Goal: Task Accomplishment & Management: Use online tool/utility

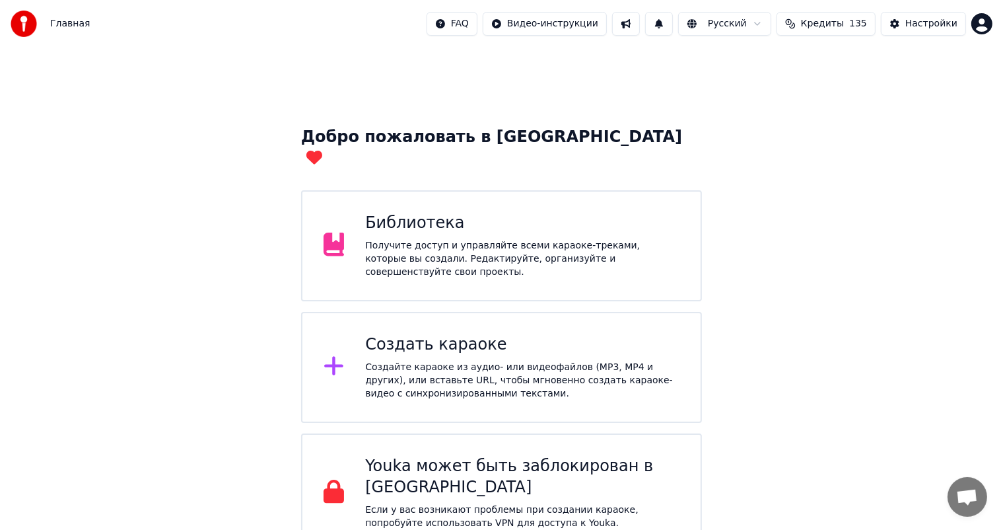
click at [477, 213] on div "Библиотека" at bounding box center [522, 223] width 314 height 21
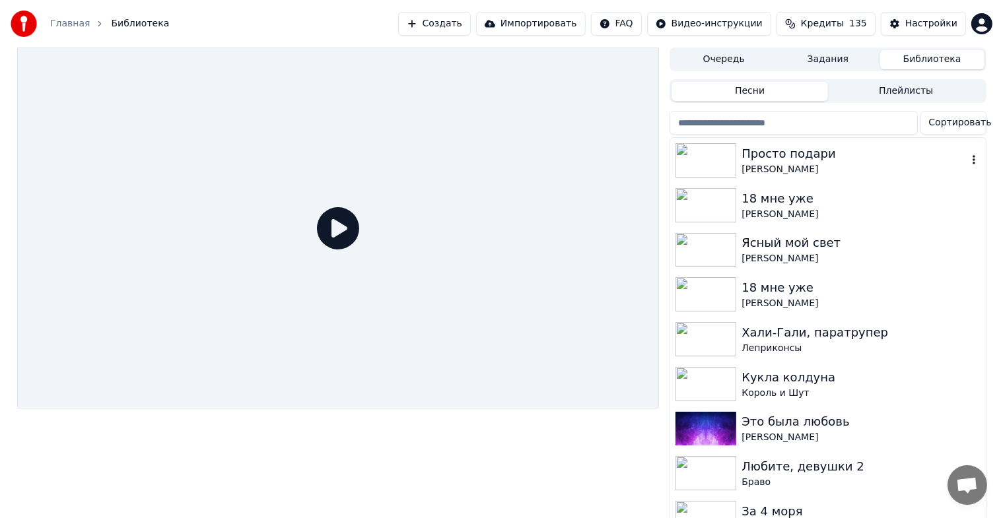
click at [769, 151] on div "Просто подари" at bounding box center [854, 154] width 225 height 18
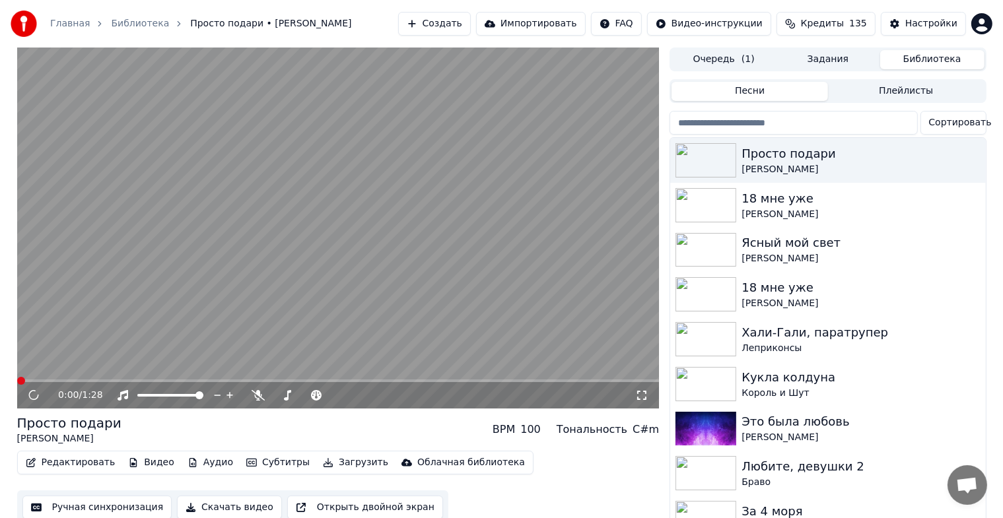
click at [471, 273] on video at bounding box center [338, 228] width 643 height 361
click at [641, 396] on icon at bounding box center [641, 395] width 13 height 11
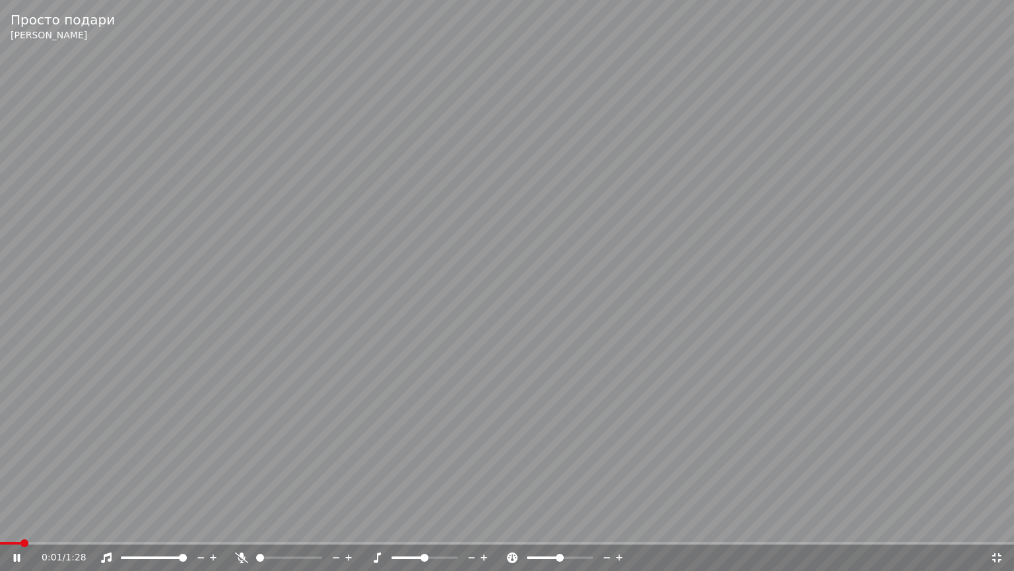
click at [442, 347] on video at bounding box center [507, 285] width 1014 height 571
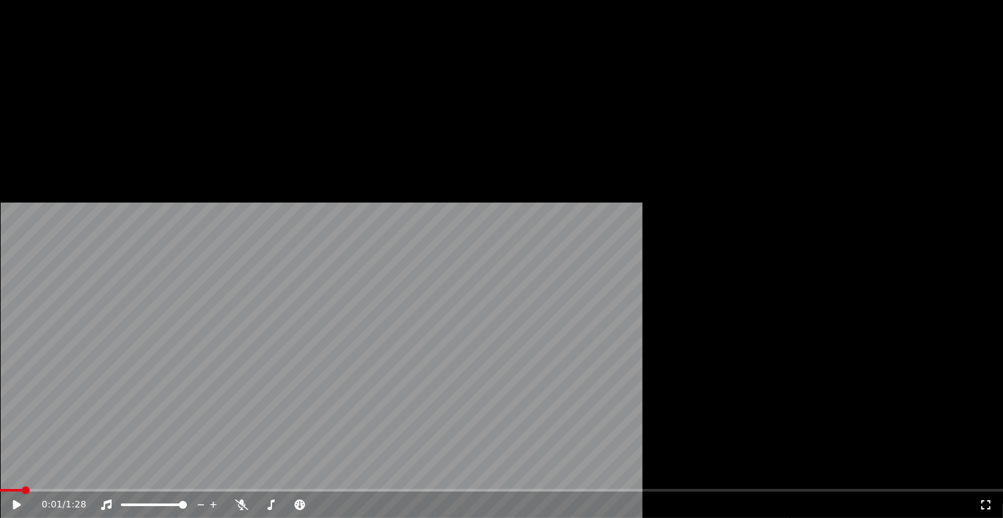
click at [90, 111] on button "Редактировать" at bounding box center [70, 101] width 100 height 18
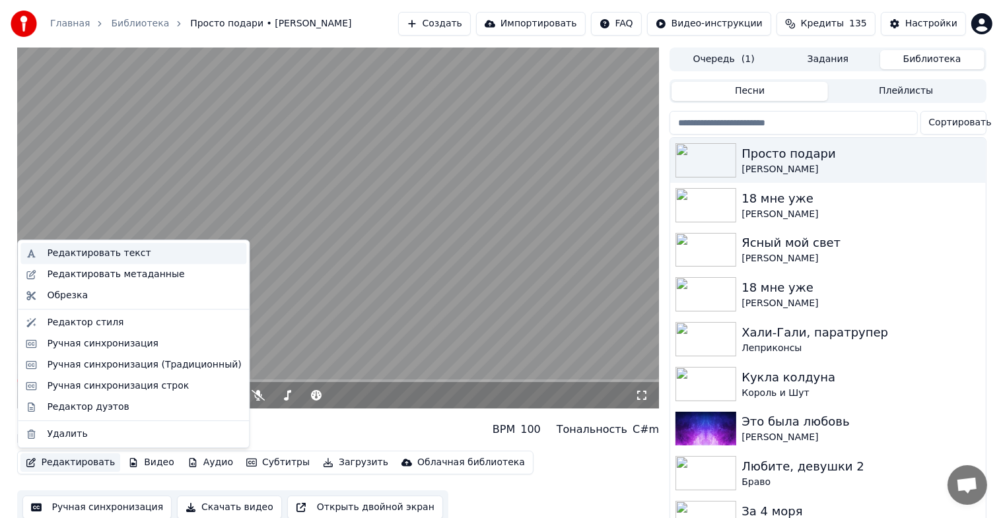
click at [141, 261] on div "Редактировать текст" at bounding box center [133, 253] width 226 height 21
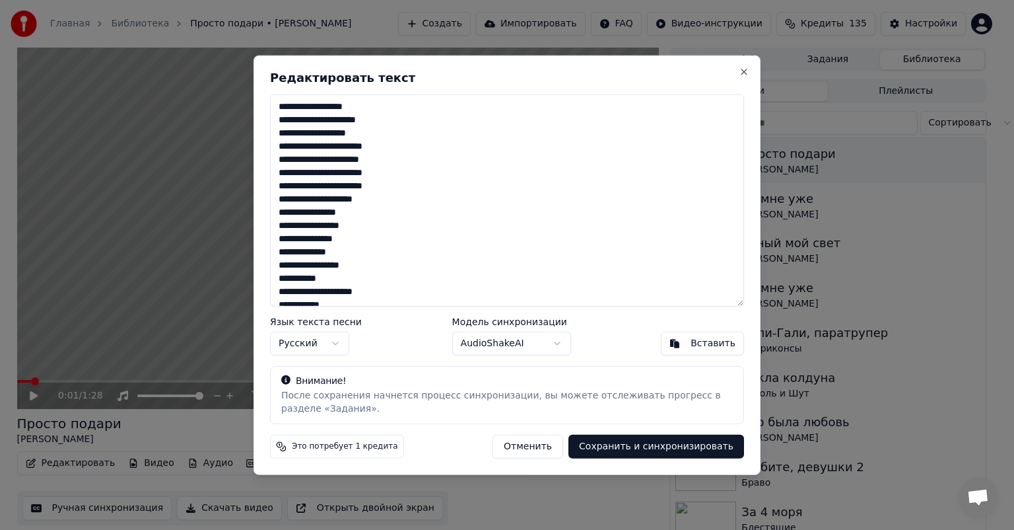
click at [750, 66] on div "**********" at bounding box center [507, 264] width 507 height 419
click at [745, 73] on button "Close" at bounding box center [744, 72] width 11 height 11
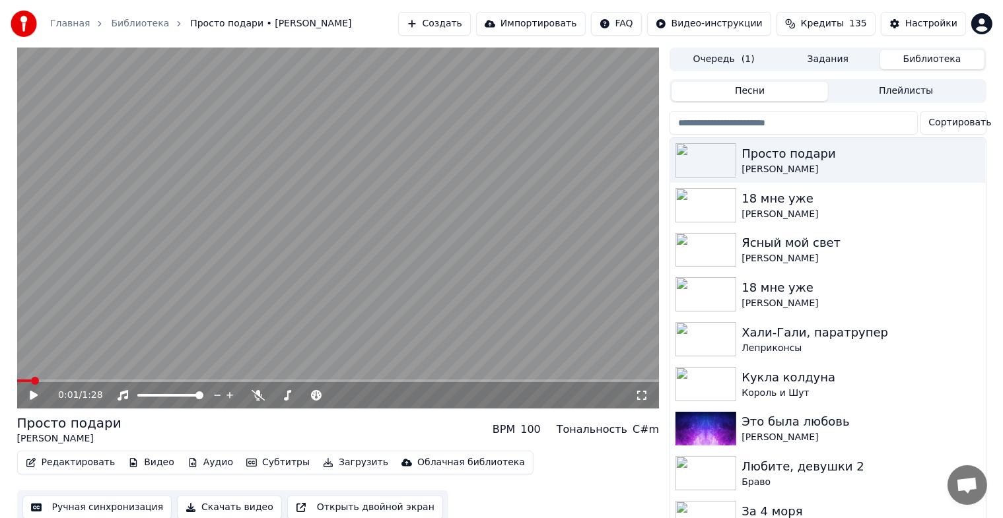
click at [57, 459] on button "Редактировать" at bounding box center [70, 463] width 100 height 18
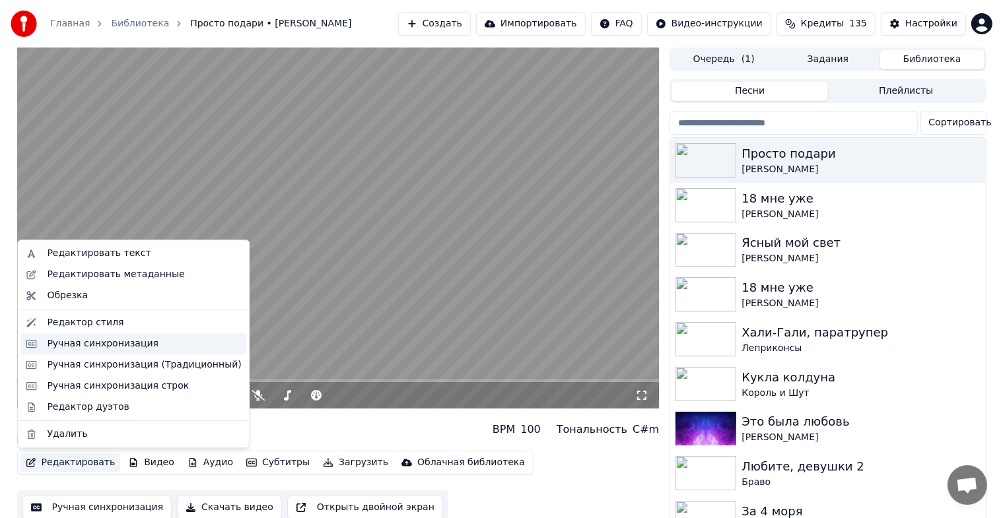
click at [97, 351] on div "Ручная синхронизация" at bounding box center [133, 343] width 226 height 21
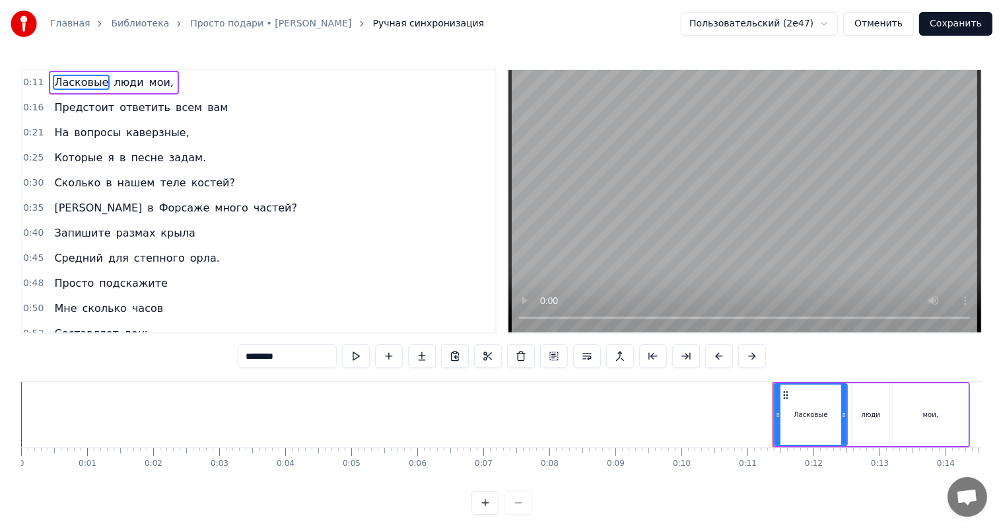
drag, startPoint x: 259, startPoint y: 356, endPoint x: 242, endPoint y: 356, distance: 16.5
click at [242, 356] on input "********" at bounding box center [287, 356] width 99 height 24
click at [111, 77] on span "люди" at bounding box center [127, 82] width 32 height 15
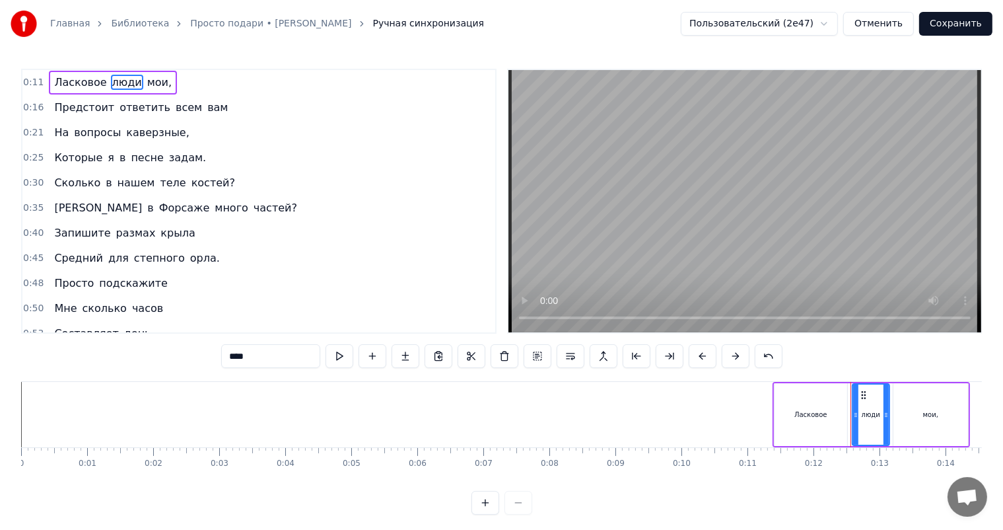
click at [139, 367] on div "0:11 Ласковое люди мои, 0:16 Предстоит ответить всем вам 0:21 На вопросы каверз…" at bounding box center [501, 292] width 961 height 446
click at [157, 81] on span "мои," at bounding box center [169, 82] width 27 height 15
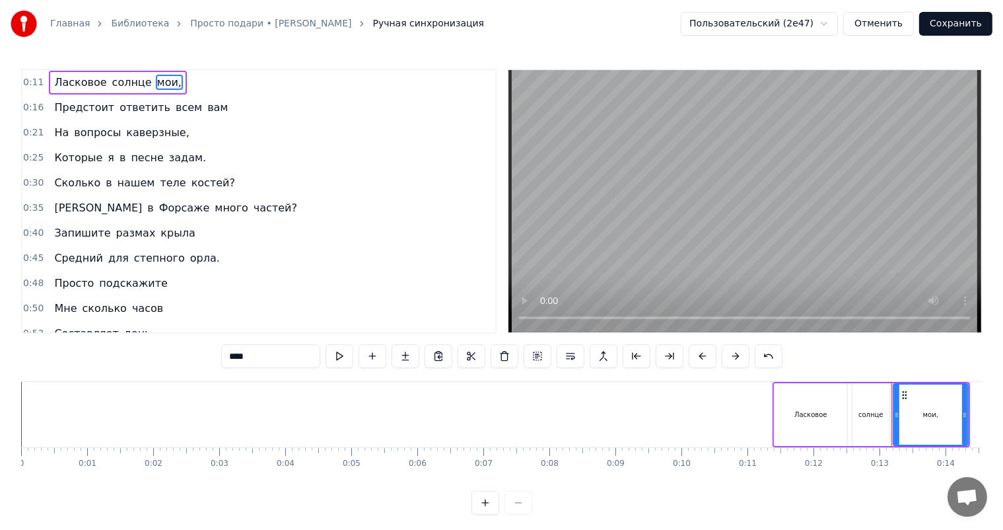
click at [240, 365] on input "****" at bounding box center [270, 356] width 99 height 24
click at [60, 102] on span "Предстоит" at bounding box center [84, 107] width 63 height 15
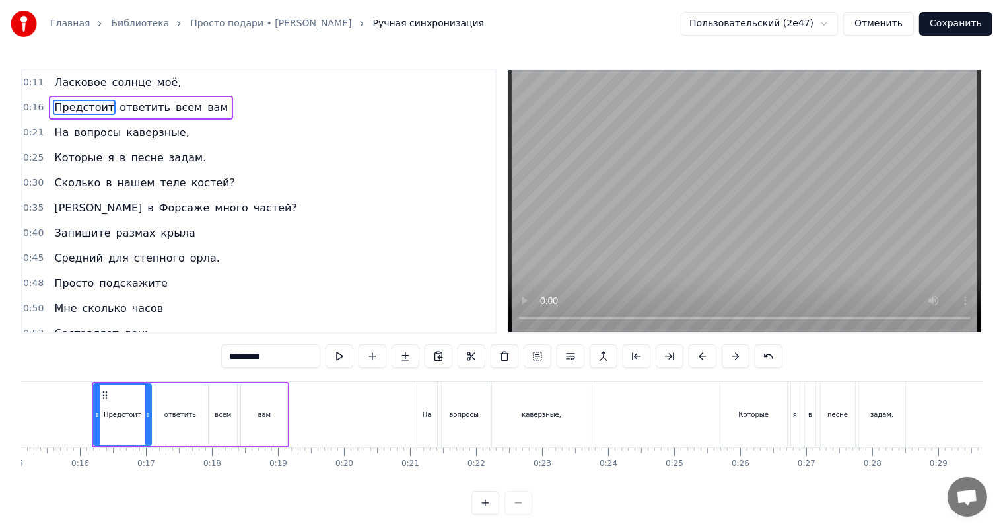
scroll to position [0, 1002]
click at [87, 111] on span "Предстоит" at bounding box center [84, 107] width 63 height 15
drag, startPoint x: 269, startPoint y: 345, endPoint x: 170, endPoint y: 354, distance: 99.5
click at [170, 354] on div "0:11 Ласковое солнце моё, 0:16 Предстоит ответить всем вам 0:21 На вопросы каве…" at bounding box center [501, 292] width 961 height 446
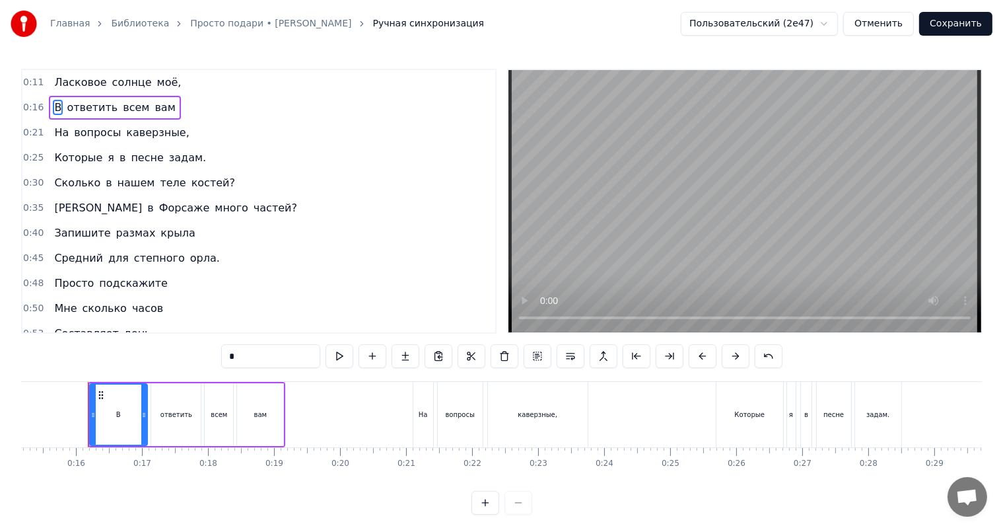
type input "*"
click at [92, 116] on div "В ответить всем вам" at bounding box center [114, 108] width 131 height 24
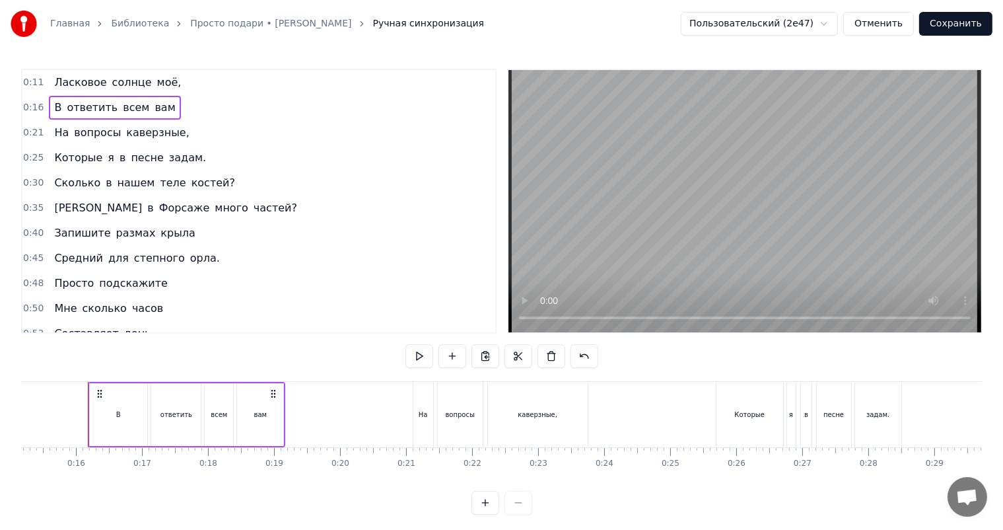
click at [90, 108] on span "ответить" at bounding box center [91, 107] width 53 height 15
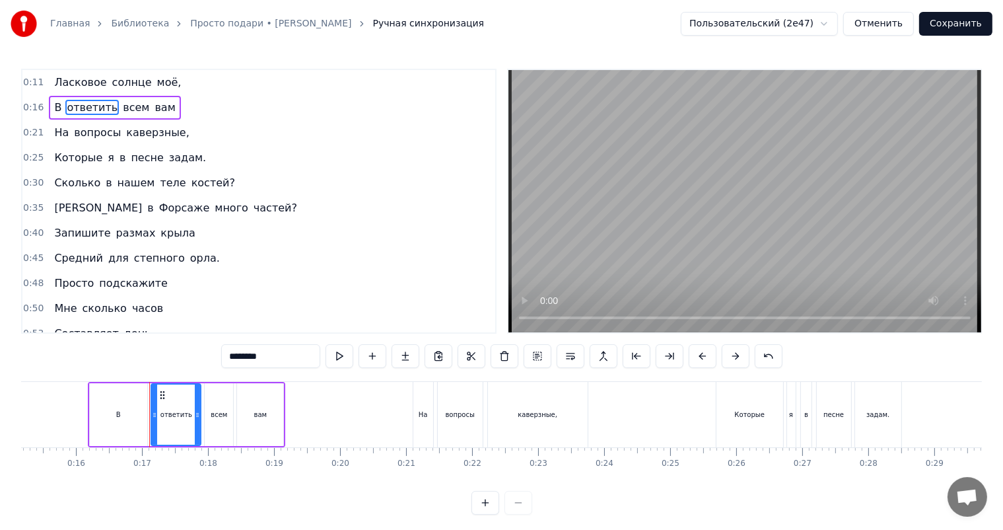
drag, startPoint x: 170, startPoint y: 373, endPoint x: 149, endPoint y: 382, distance: 23.1
click at [149, 382] on div "0:11 Ласковое солнце моё, 0:16 В ответить всем вам 0:21 На вопросы каверзные, 0…" at bounding box center [501, 292] width 961 height 446
click at [117, 107] on span "всем" at bounding box center [131, 107] width 29 height 15
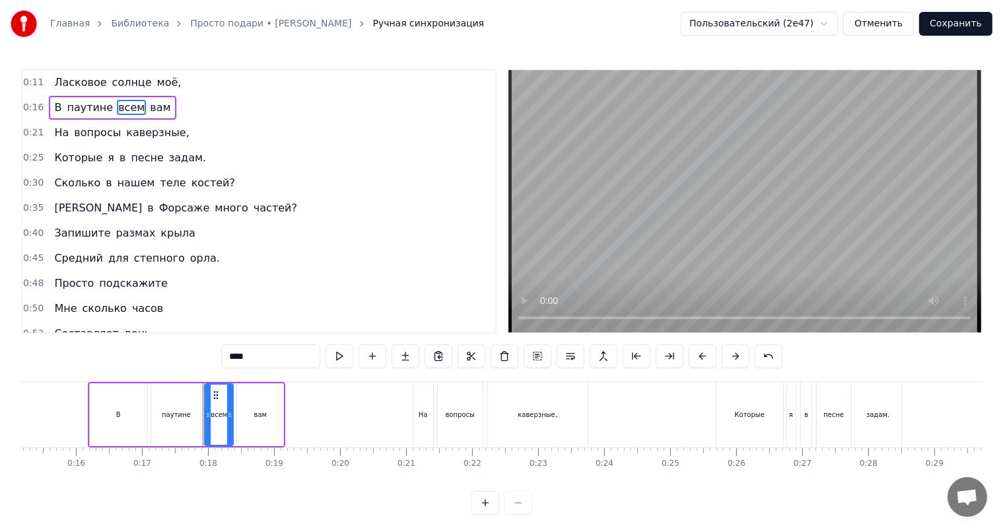
drag, startPoint x: 240, startPoint y: 349, endPoint x: 195, endPoint y: 386, distance: 58.1
click at [183, 359] on div "0:11 Ласковое солнце моё, 0:16 В паутине всем вам 0:21 На вопросы каверзные, 0:…" at bounding box center [501, 292] width 961 height 446
click at [176, 111] on span "вам" at bounding box center [187, 107] width 23 height 15
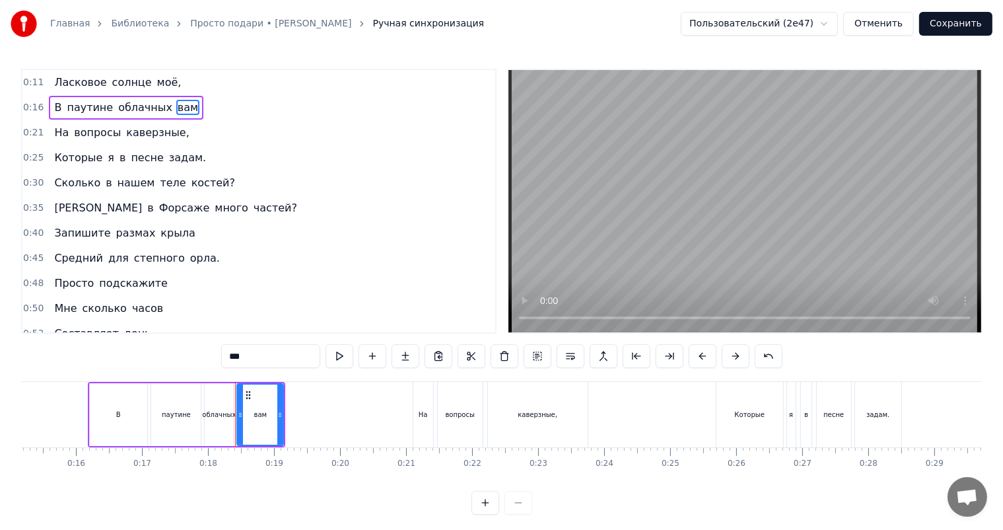
drag, startPoint x: 215, startPoint y: 359, endPoint x: 147, endPoint y: 374, distance: 70.5
click at [147, 374] on div "0:11 Ласковое солнце моё, 0:16 В паутине облачных вам 0:21 На вопросы каверзные…" at bounding box center [501, 292] width 961 height 446
type input "****"
click at [972, 24] on button "Сохранить" at bounding box center [955, 24] width 73 height 24
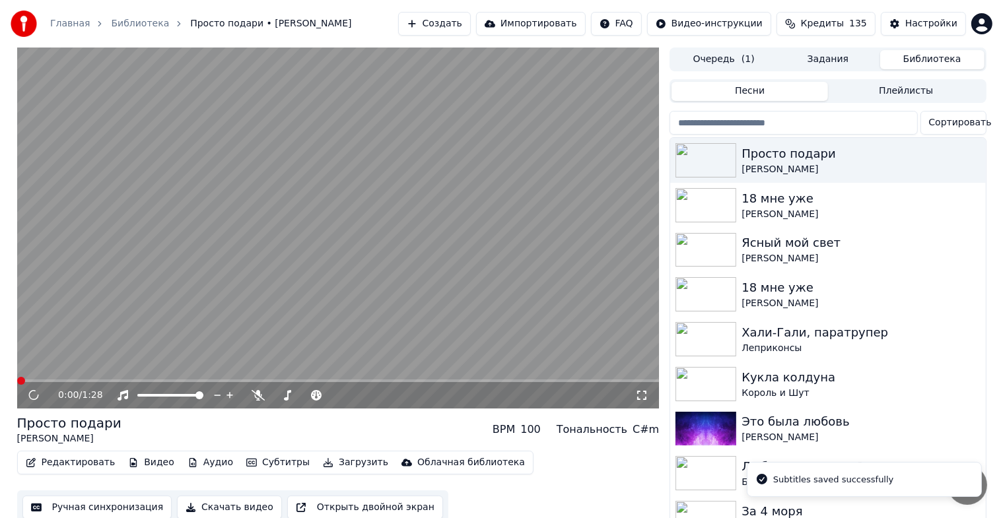
click at [431, 209] on video at bounding box center [338, 228] width 643 height 361
click at [641, 394] on icon at bounding box center [641, 395] width 13 height 11
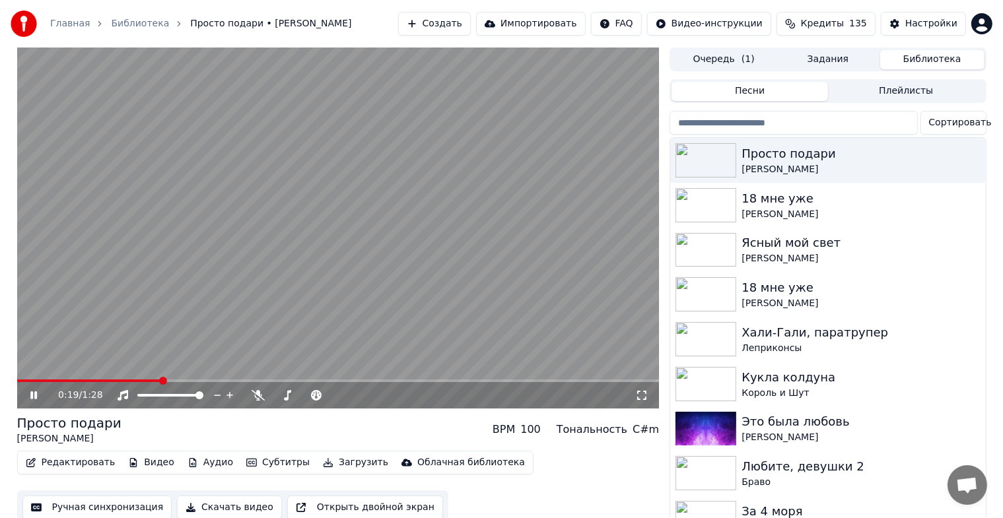
click at [488, 265] on video at bounding box center [338, 228] width 643 height 361
click at [75, 468] on button "Редактировать" at bounding box center [70, 463] width 100 height 18
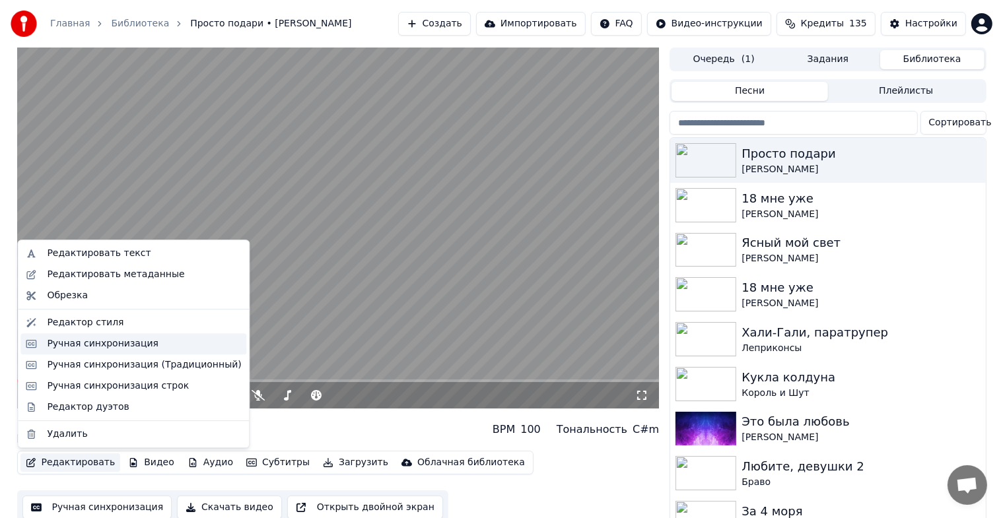
click at [125, 343] on div "Ручная синхронизация" at bounding box center [103, 343] width 112 height 13
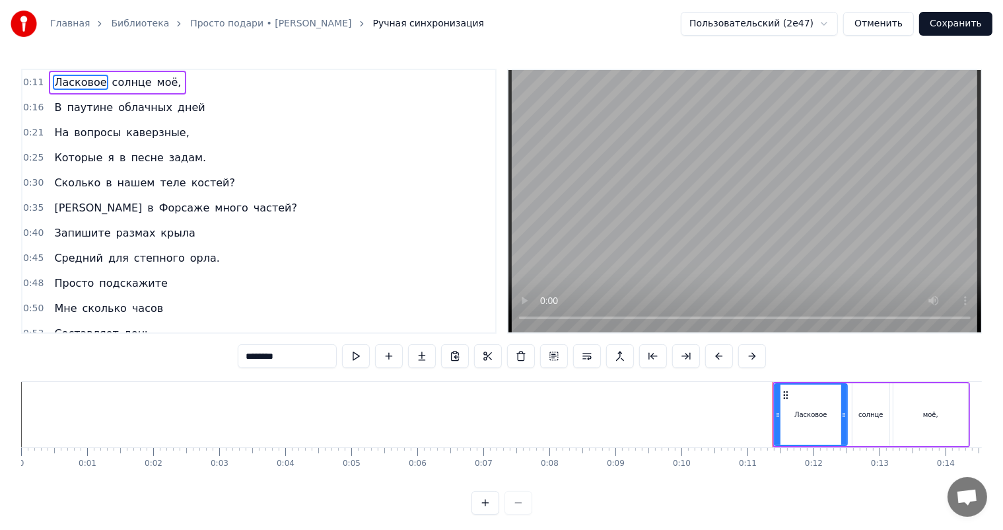
click at [91, 110] on span "паутине" at bounding box center [89, 107] width 49 height 15
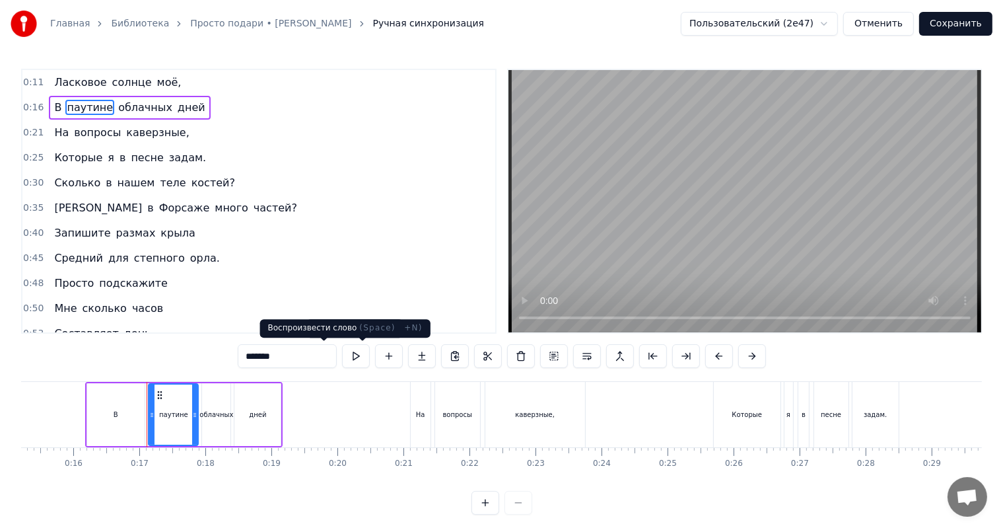
scroll to position [0, 1064]
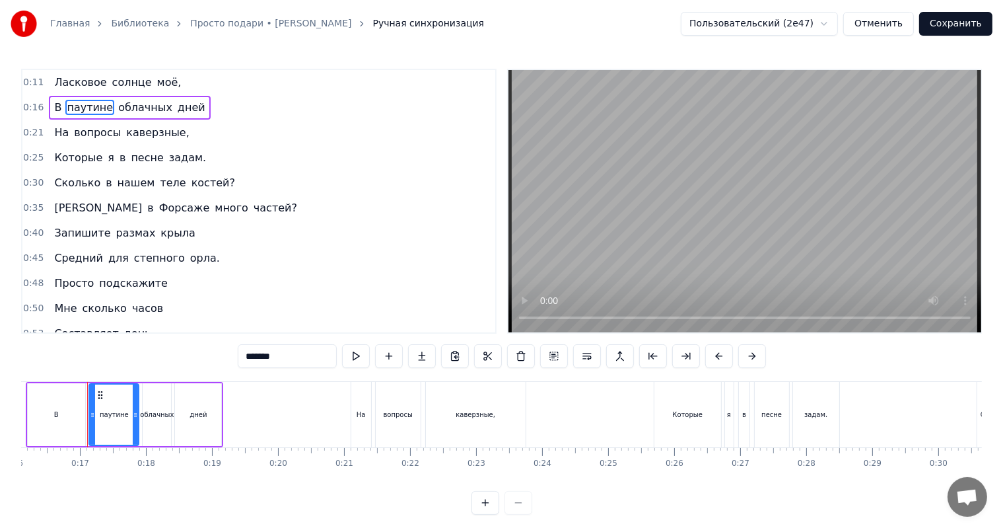
drag, startPoint x: 275, startPoint y: 357, endPoint x: 203, endPoint y: 362, distance: 72.1
click at [238, 362] on input "*******" at bounding box center [287, 356] width 99 height 24
type input "*******"
click at [145, 357] on div "0:11 Ласковое солнце моё, 0:16 В тиупане облачных дней 0:21 На вопросы каверзны…" at bounding box center [501, 292] width 961 height 446
click at [946, 29] on button "Сохранить" at bounding box center [955, 24] width 73 height 24
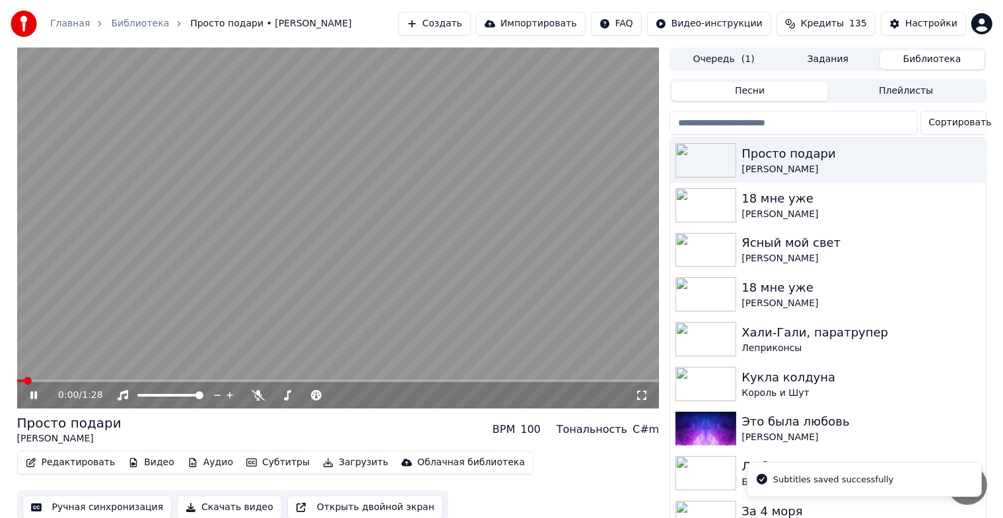
drag, startPoint x: 648, startPoint y: 400, endPoint x: 648, endPoint y: 416, distance: 16.5
click at [648, 400] on icon at bounding box center [641, 395] width 13 height 11
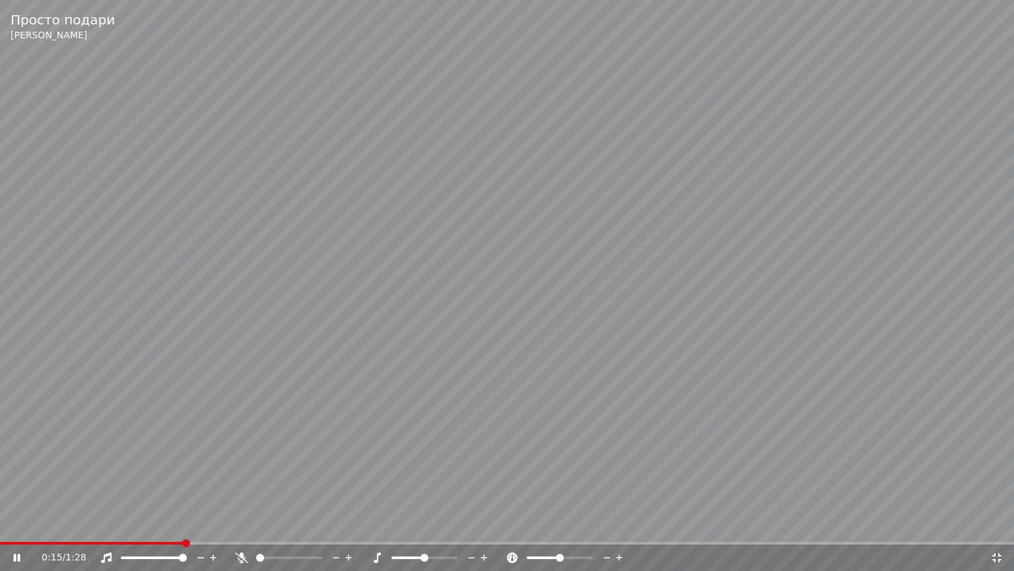
click at [878, 388] on video at bounding box center [507, 285] width 1014 height 571
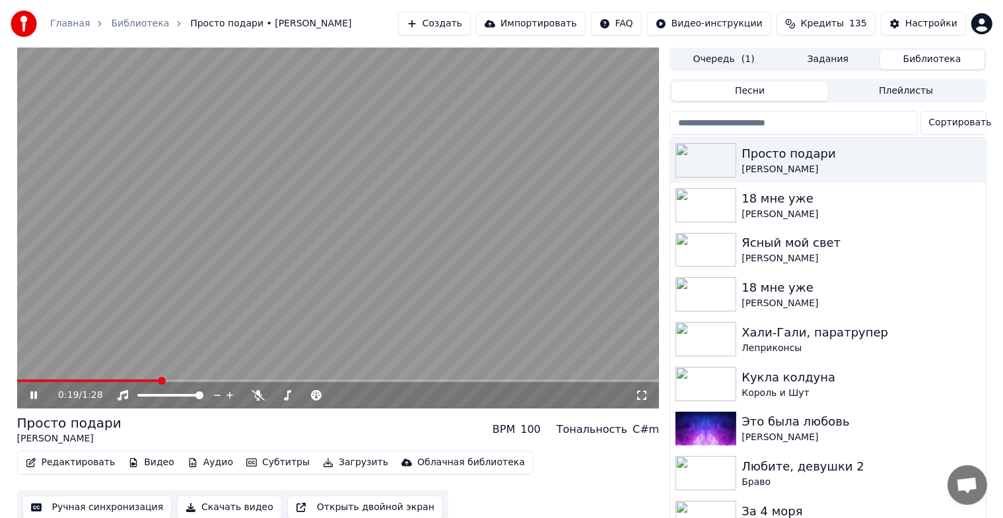
click at [383, 209] on video at bounding box center [338, 228] width 643 height 361
click at [92, 460] on button "Редактировать" at bounding box center [70, 463] width 100 height 18
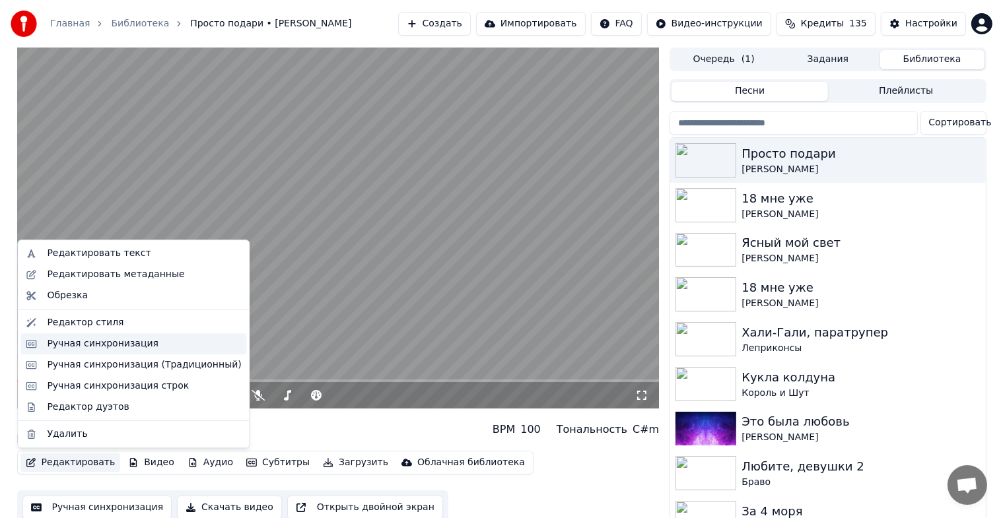
click at [108, 345] on div "Ручная синхронизация" at bounding box center [103, 343] width 112 height 13
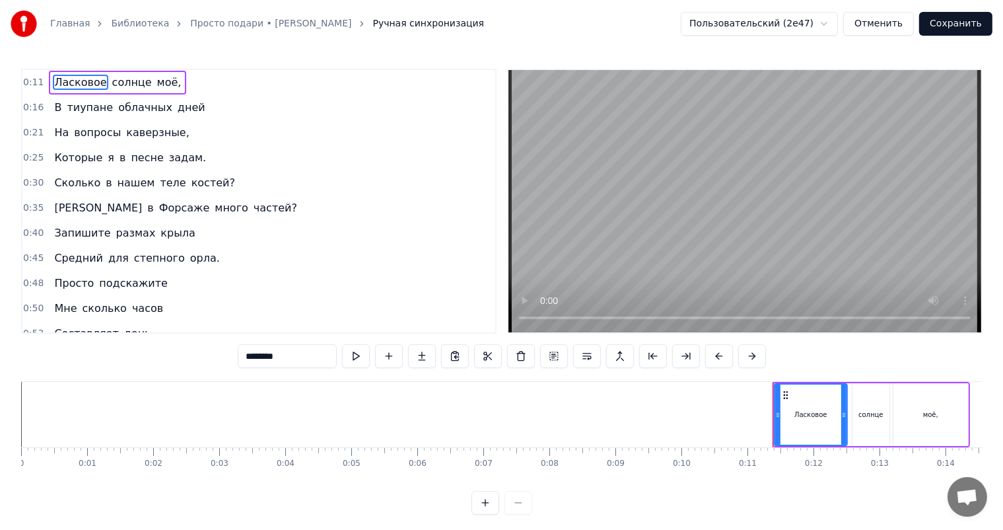
click at [267, 360] on input "********" at bounding box center [287, 356] width 99 height 24
click at [127, 81] on span "солнце" at bounding box center [133, 82] width 42 height 15
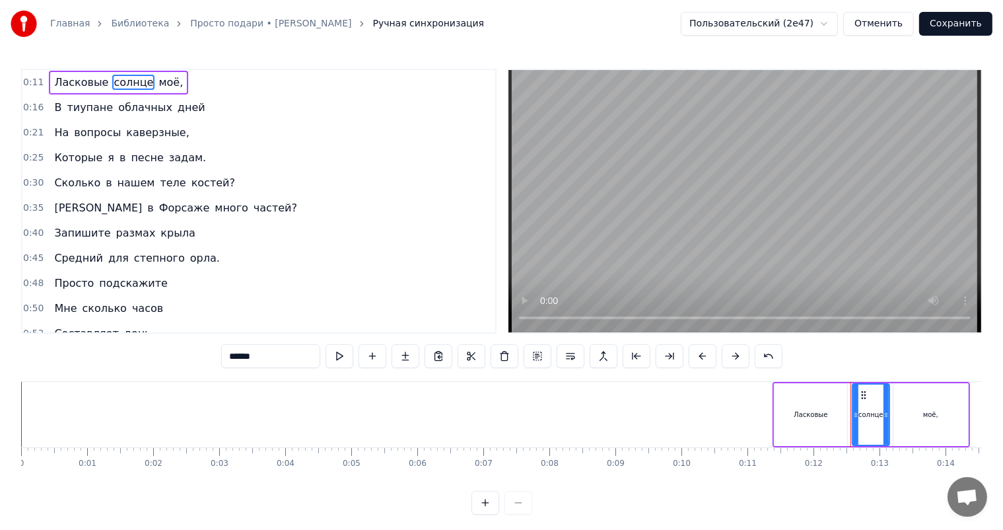
drag, startPoint x: 221, startPoint y: 364, endPoint x: 168, endPoint y: 365, distance: 52.2
click at [170, 365] on div "0:11 Ласковые солнце моё, 0:16 В тиупане облачных дней 0:21 На вопросы каверзны…" at bounding box center [501, 292] width 961 height 446
click at [148, 78] on span "моё," at bounding box center [161, 82] width 27 height 15
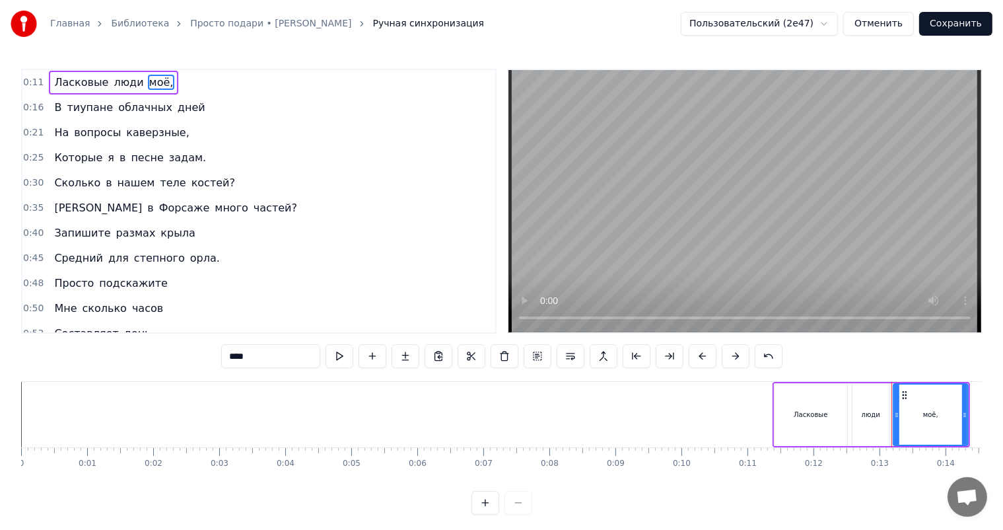
click at [222, 368] on div "****" at bounding box center [501, 357] width 561 height 26
click at [222, 361] on input "****" at bounding box center [270, 356] width 99 height 24
click at [53, 108] on span "В" at bounding box center [58, 107] width 10 height 15
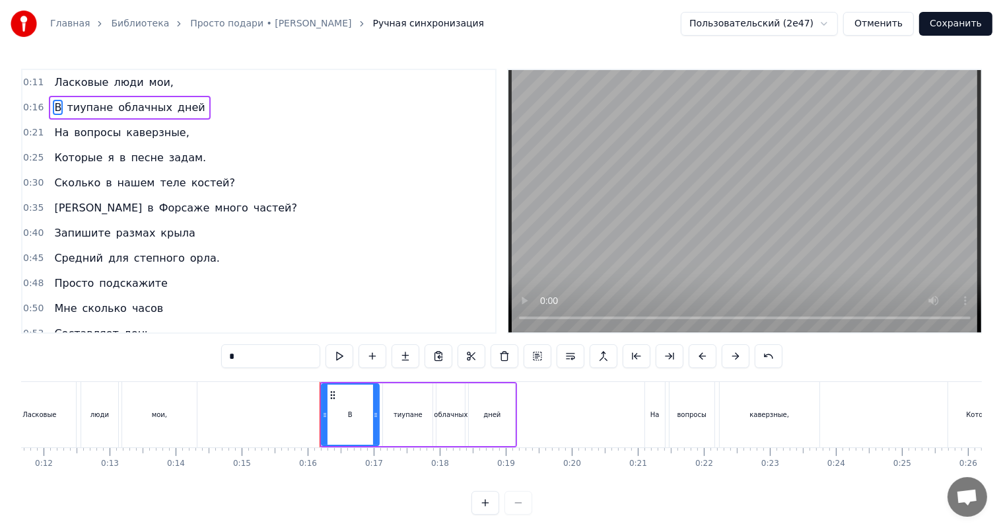
drag, startPoint x: 212, startPoint y: 355, endPoint x: 143, endPoint y: 377, distance: 72.0
click at [143, 377] on div "0:11 Ласковые люди мои, 0:16 В тиупане облачных дней 0:21 На вопросы каверзные,…" at bounding box center [501, 292] width 961 height 446
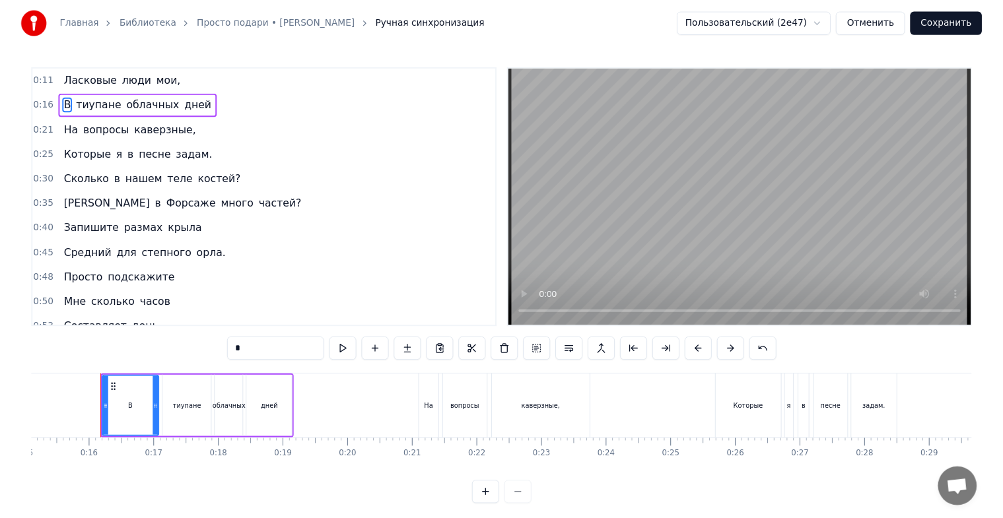
scroll to position [0, 1002]
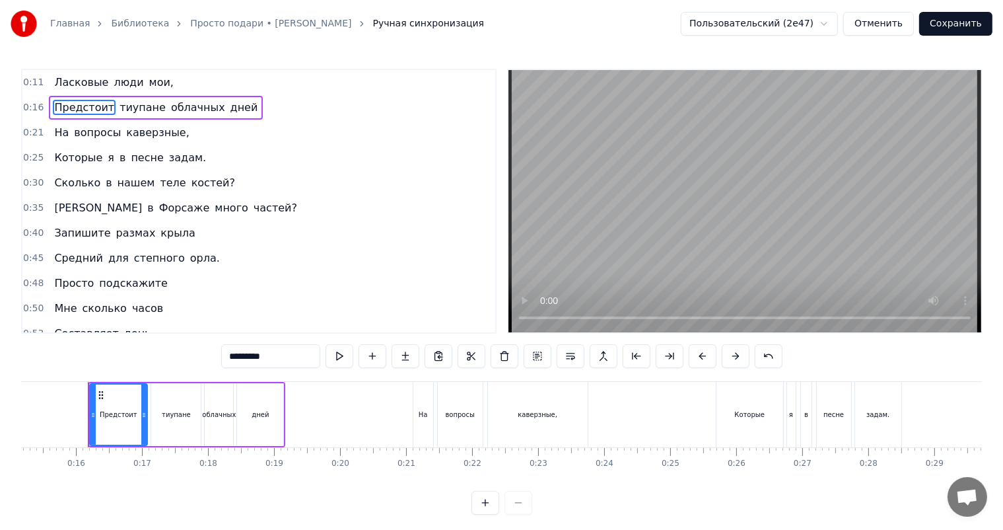
click at [119, 106] on span "тиупане" at bounding box center [142, 107] width 49 height 15
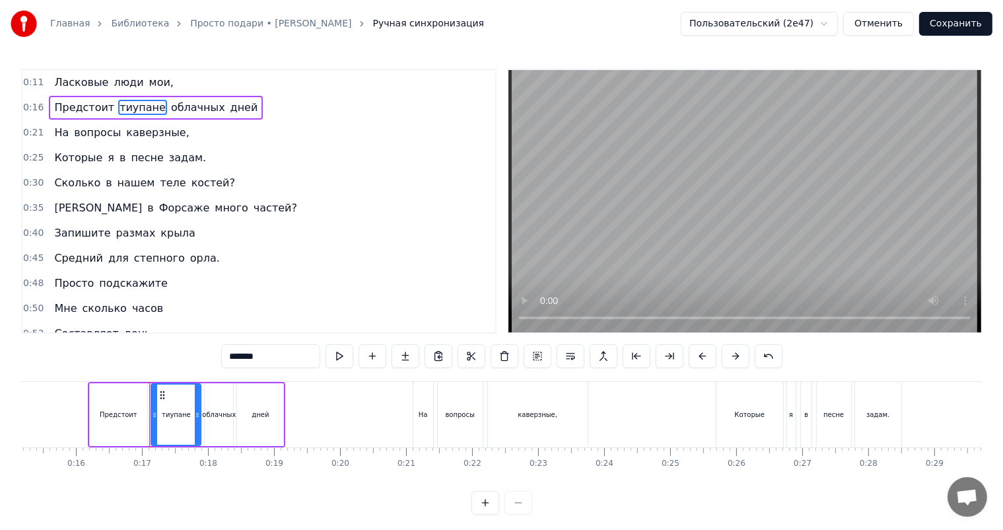
drag, startPoint x: 238, startPoint y: 347, endPoint x: 143, endPoint y: 363, distance: 96.5
click at [143, 363] on div "0:11 Ласковые люди мои, 0:16 Предстоит тиупане облачных дней 0:21 На вопросы ка…" at bounding box center [501, 292] width 961 height 446
click at [181, 109] on span "облачных" at bounding box center [202, 107] width 57 height 15
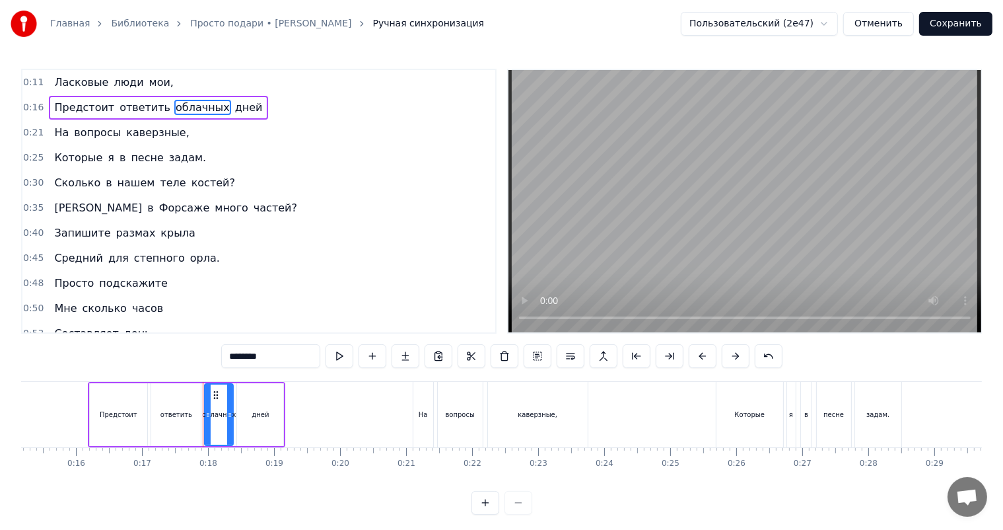
drag, startPoint x: 247, startPoint y: 357, endPoint x: 160, endPoint y: 362, distance: 86.7
click at [160, 362] on div "0:11 Ласковые люди мои, 0:16 Предстоит ответить облачных дней 0:21 На вопросы к…" at bounding box center [501, 292] width 961 height 446
click at [206, 113] on span "дней" at bounding box center [221, 107] width 30 height 15
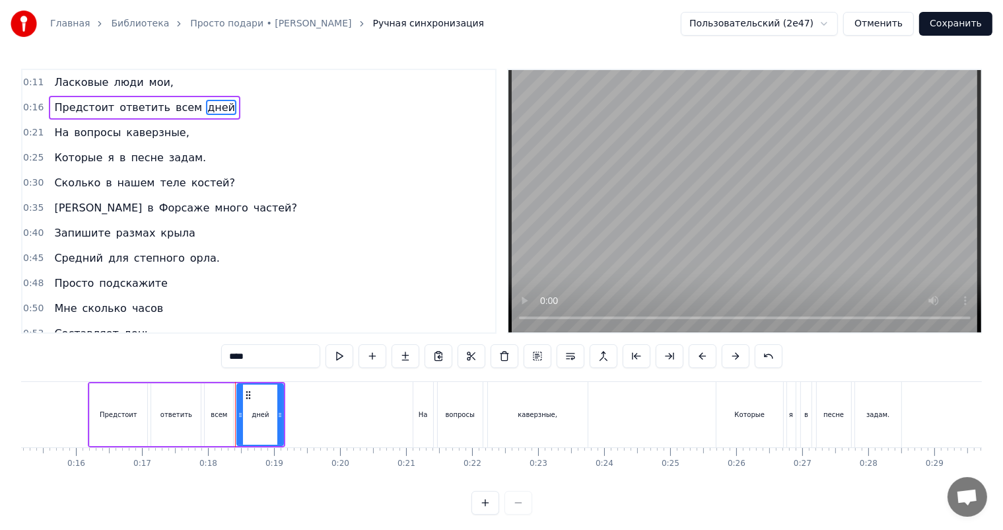
drag, startPoint x: 235, startPoint y: 365, endPoint x: 164, endPoint y: 368, distance: 71.4
click at [164, 367] on div "0:11 Ласковые люди мои, 0:16 Предстоит ответить всем дней 0:21 На вопросы кавер…" at bounding box center [501, 292] width 961 height 446
type input "***"
click at [960, 26] on button "Сохранить" at bounding box center [955, 24] width 73 height 24
